Goal: Information Seeking & Learning: Learn about a topic

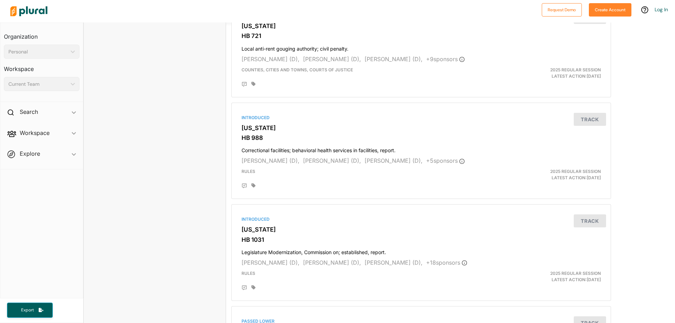
scroll to position [598, 0]
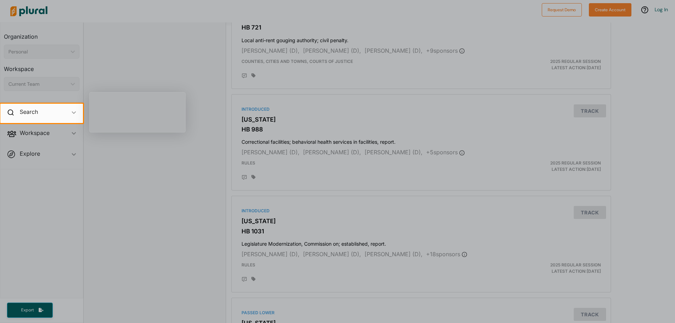
click at [160, 170] on div at bounding box center [337, 223] width 675 height 200
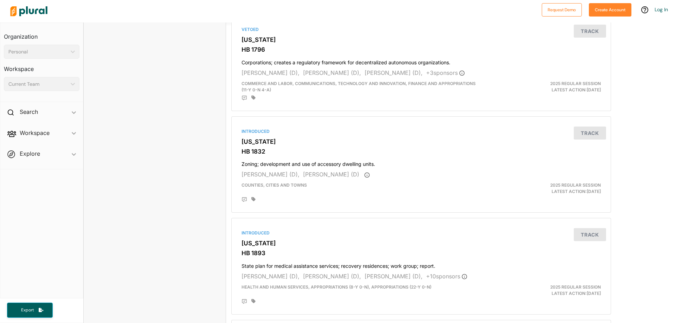
scroll to position [1301, 0]
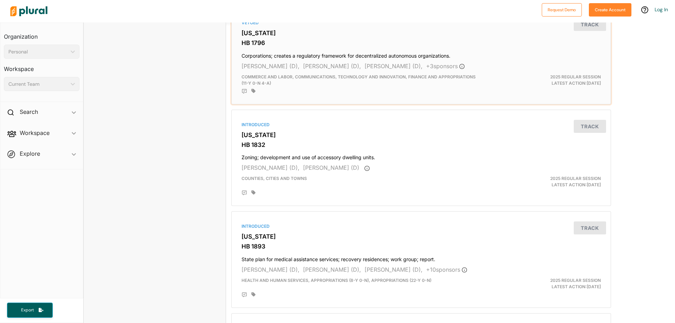
click at [380, 55] on h4 "Corporations; creates a regulatory framework for decentralized autonomous organ…" at bounding box center [421, 54] width 359 height 9
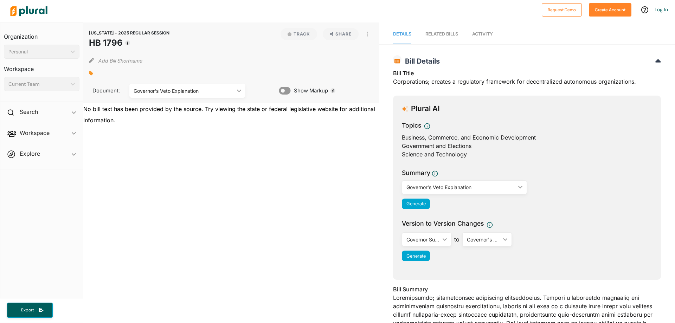
click at [448, 189] on div "Governor's Veto Explanation" at bounding box center [461, 187] width 109 height 7
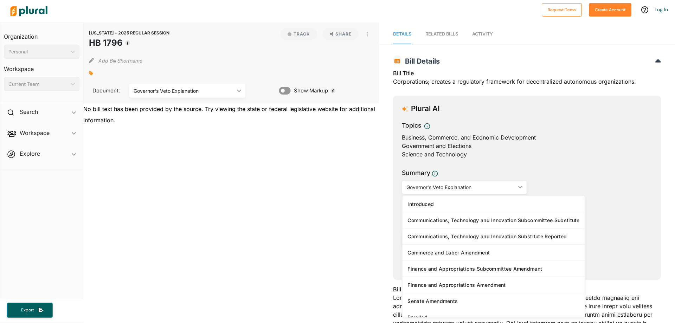
click at [450, 190] on div "Governor's Veto Explanation" at bounding box center [461, 187] width 109 height 7
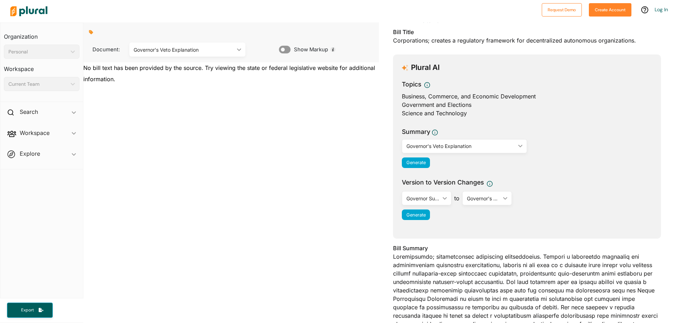
scroll to position [106, 0]
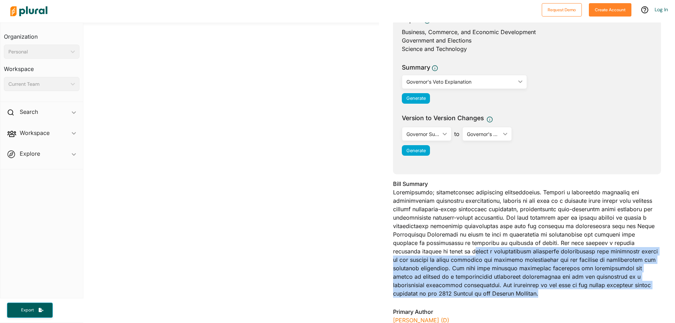
drag, startPoint x: 401, startPoint y: 253, endPoint x: 490, endPoint y: 293, distance: 97.6
click at [490, 293] on div "Bill Summary" at bounding box center [527, 241] width 268 height 122
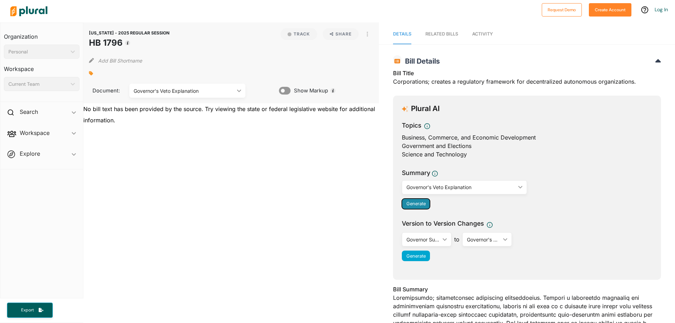
click at [420, 200] on button "Generate" at bounding box center [416, 204] width 28 height 11
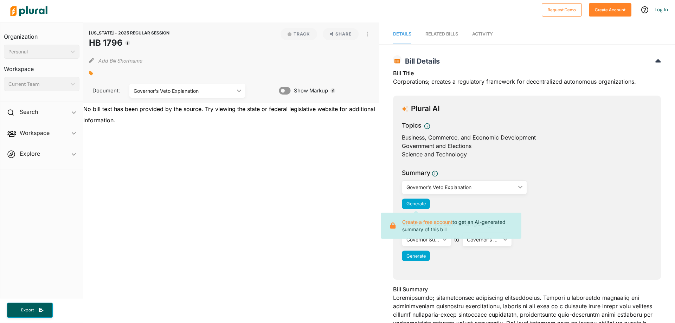
click at [483, 35] on span "Activity" at bounding box center [482, 33] width 21 height 5
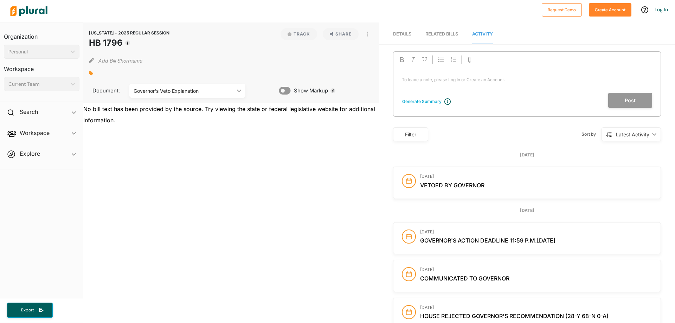
click at [442, 189] on div "[DATE] Vetoed by Governor" at bounding box center [536, 183] width 232 height 18
click at [409, 186] on circle at bounding box center [408, 180] width 13 height 13
